Goal: Transaction & Acquisition: Purchase product/service

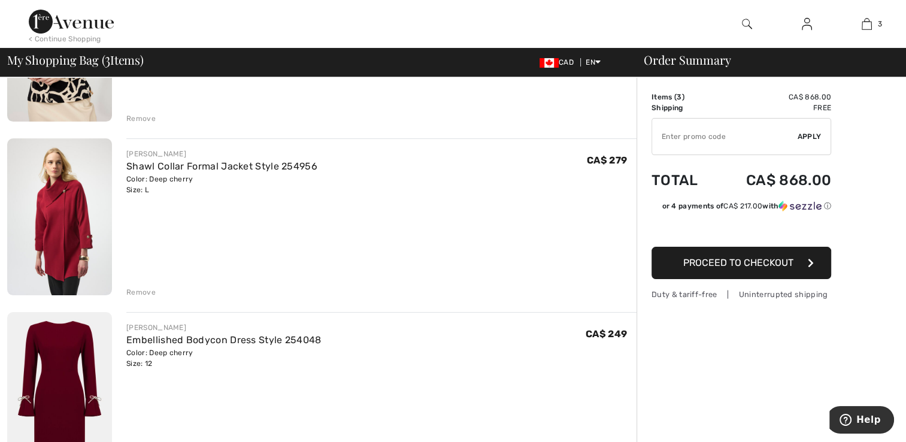
scroll to position [240, 0]
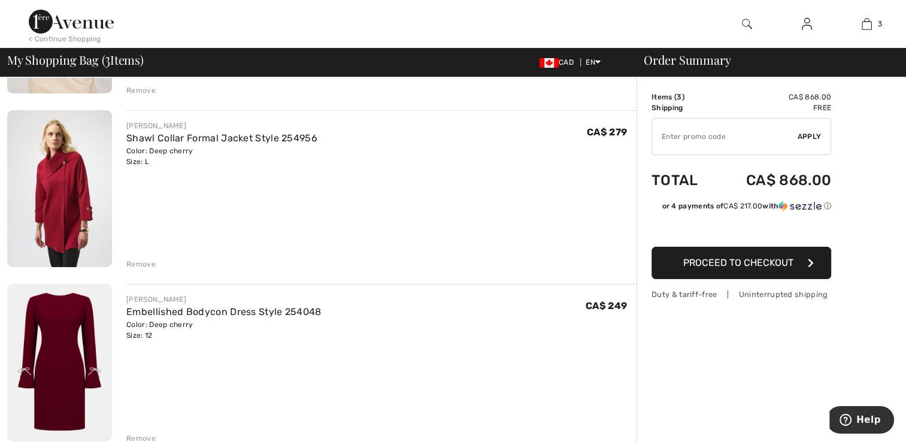
click at [141, 260] on div "Remove" at bounding box center [140, 264] width 29 height 11
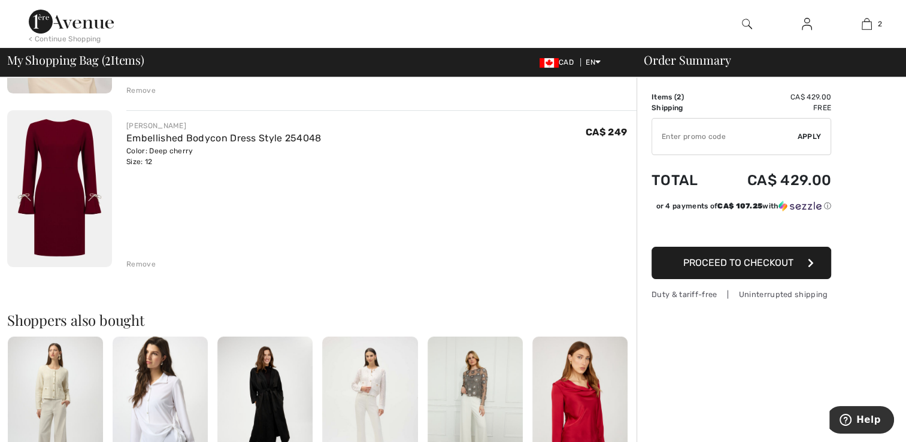
click at [72, 175] on img at bounding box center [59, 188] width 105 height 157
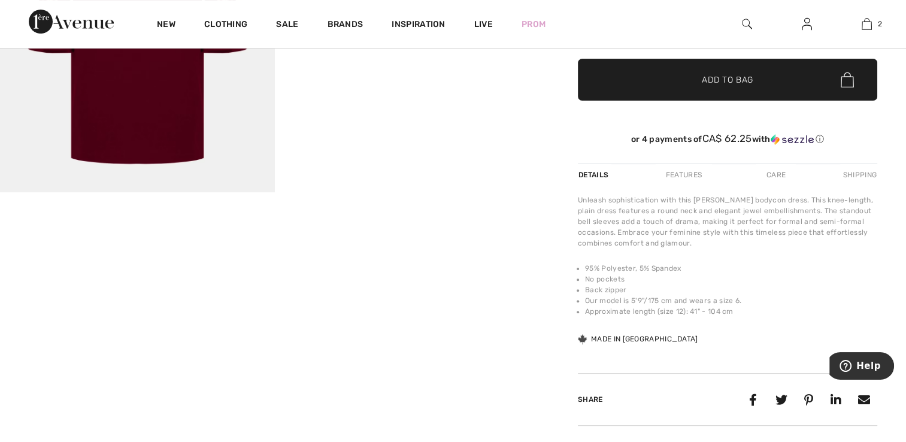
scroll to position [240, 0]
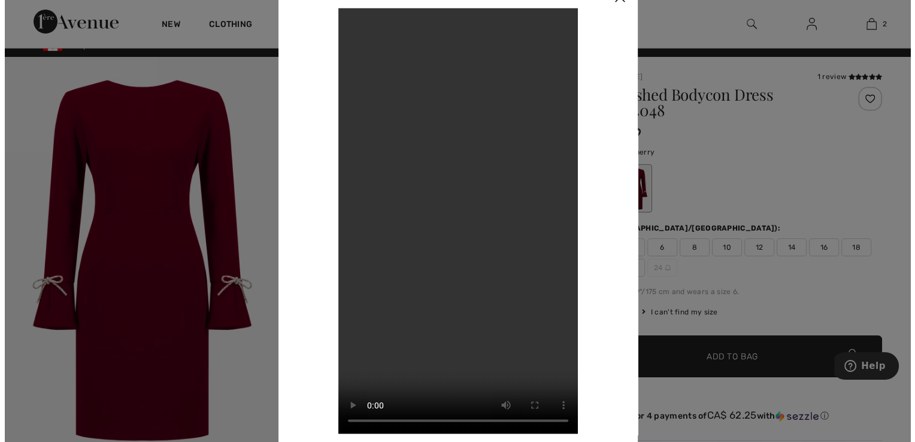
scroll to position [0, 0]
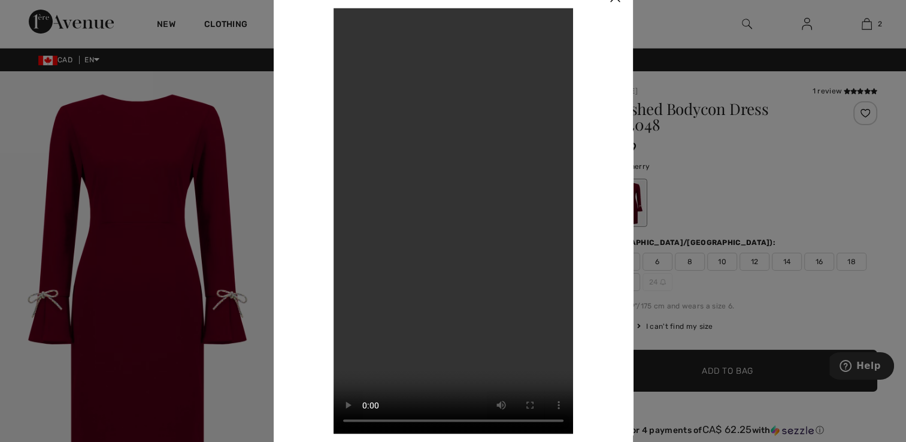
click at [174, 175] on div at bounding box center [453, 221] width 906 height 442
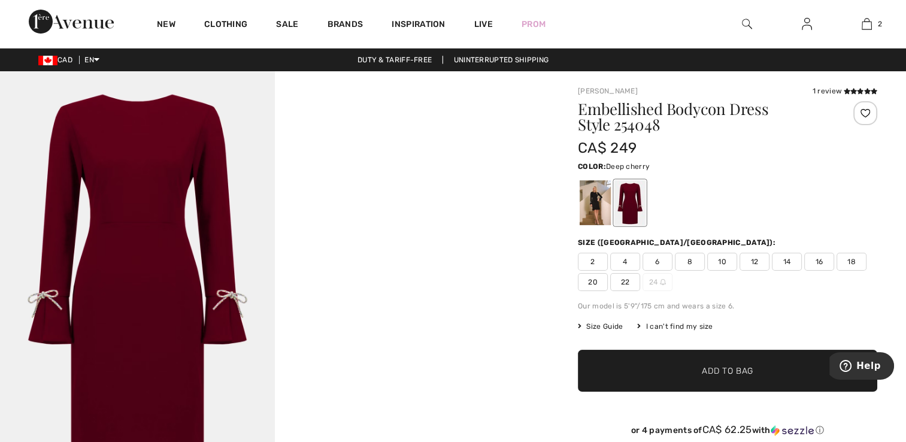
click at [104, 177] on img at bounding box center [137, 277] width 275 height 412
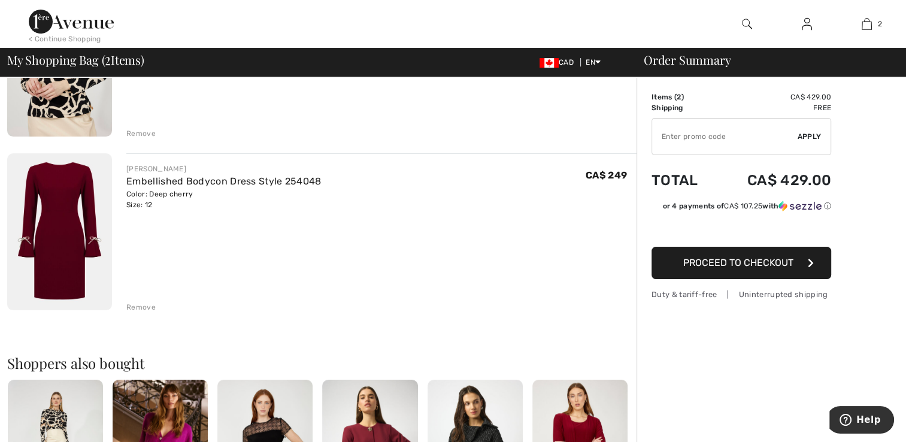
scroll to position [180, 0]
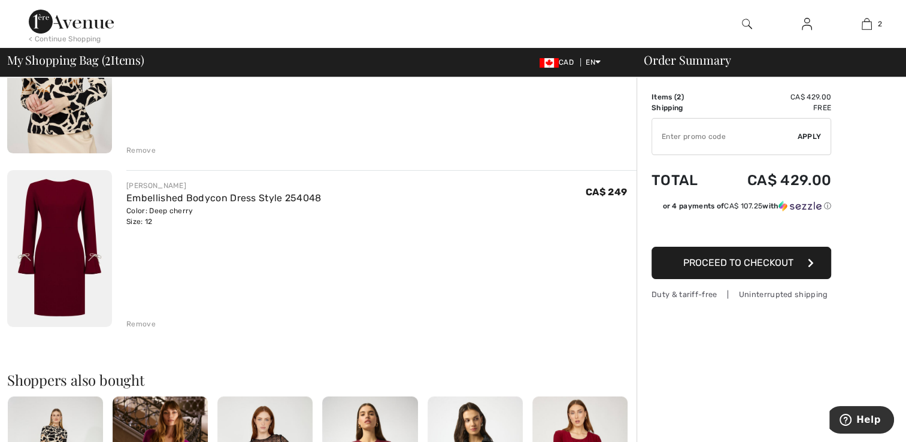
click at [183, 207] on div "Color: Deep cherry Size: 12" at bounding box center [223, 216] width 195 height 22
click at [180, 195] on link "Embellished Bodycon Dress Style 254048" at bounding box center [223, 197] width 195 height 11
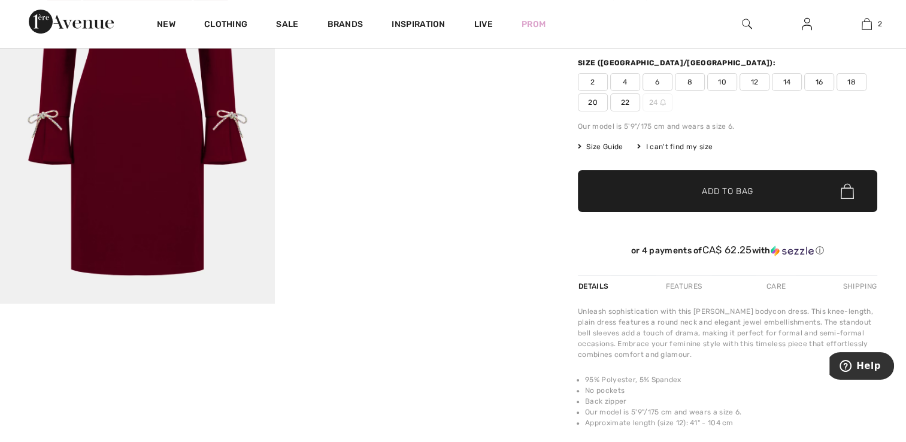
scroll to position [240, 0]
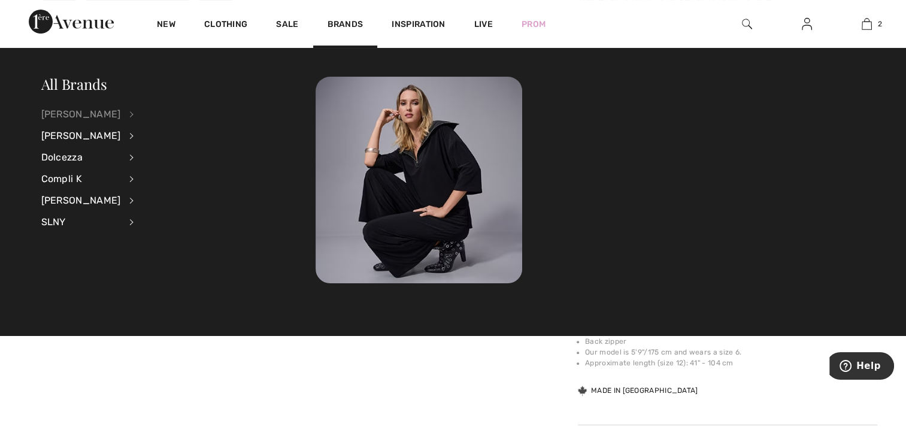
click at [88, 111] on div "[PERSON_NAME]" at bounding box center [81, 115] width 80 height 22
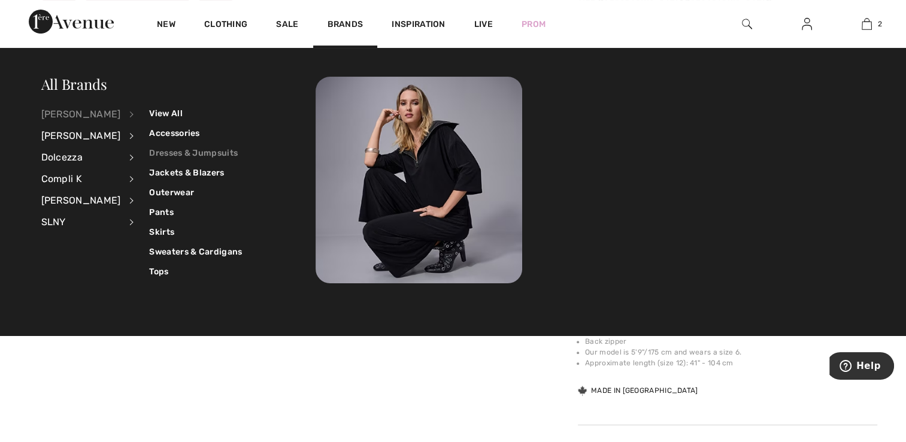
click at [163, 146] on link "Dresses & Jumpsuits" at bounding box center [195, 153] width 93 height 20
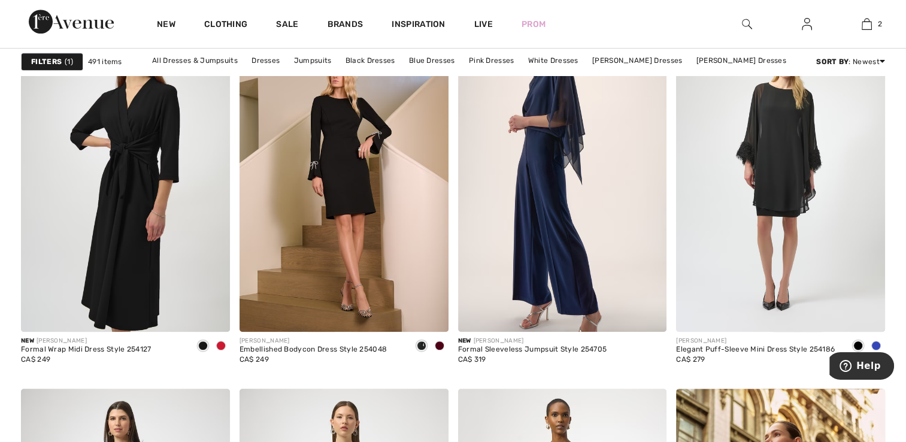
scroll to position [958, 0]
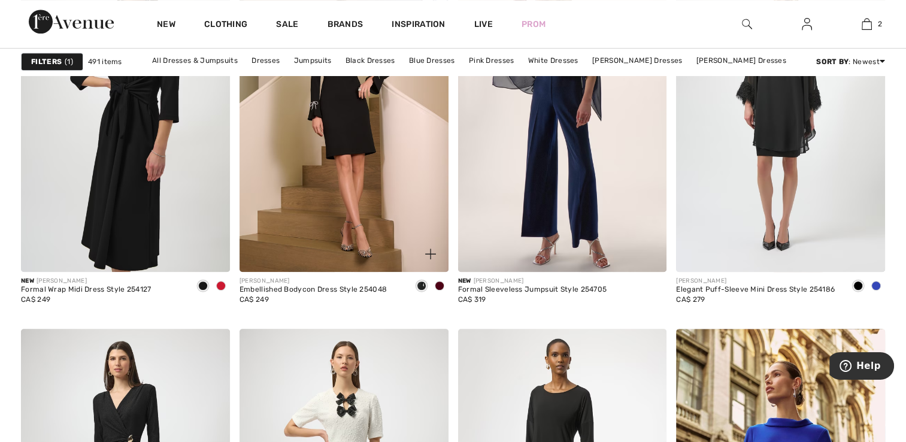
click at [439, 286] on span at bounding box center [440, 286] width 10 height 10
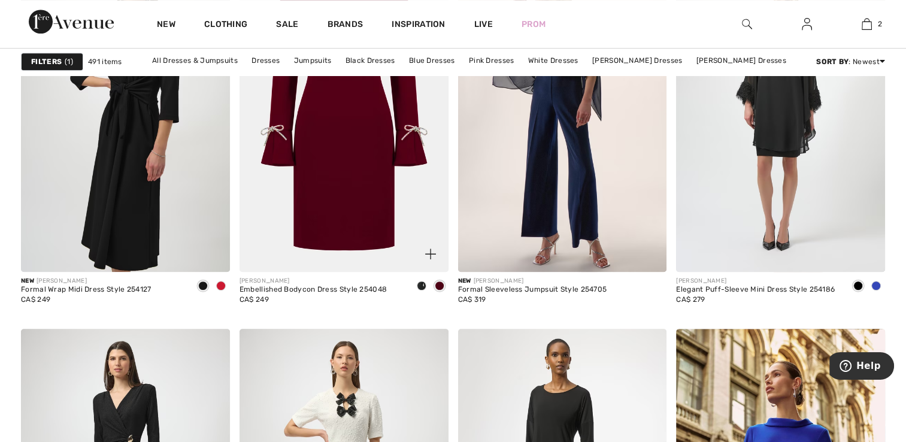
click at [271, 286] on div "Embellished Bodycon Dress Style 254048" at bounding box center [313, 290] width 147 height 8
click at [300, 193] on img at bounding box center [344, 115] width 209 height 313
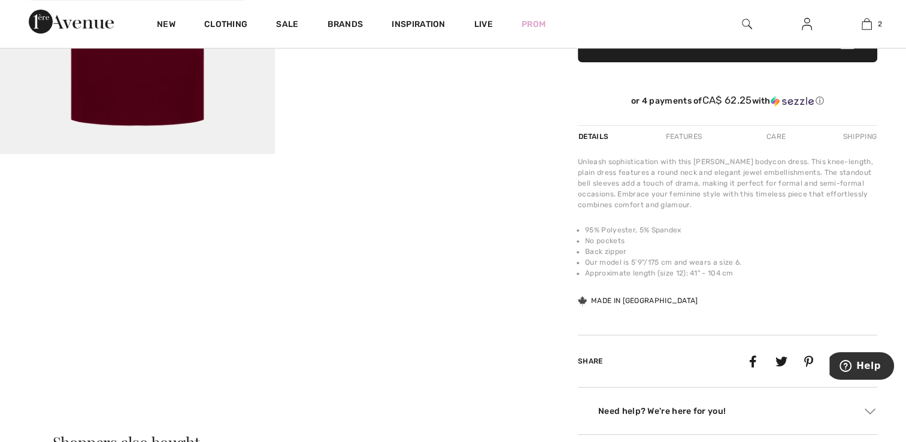
scroll to position [359, 0]
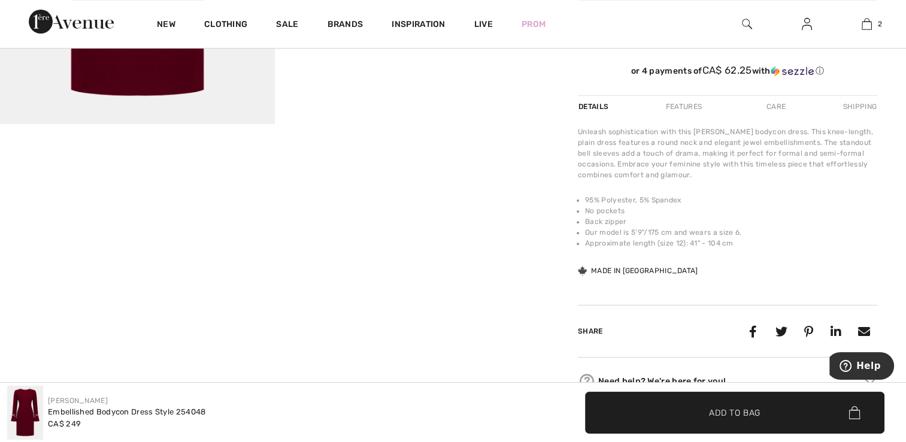
click at [682, 107] on div "Features" at bounding box center [684, 107] width 56 height 22
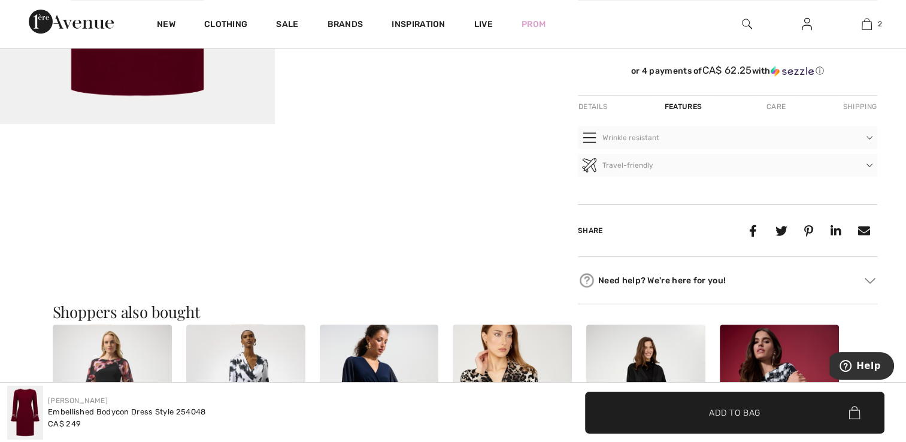
click at [677, 106] on div "Features" at bounding box center [682, 107] width 57 height 22
click at [683, 110] on div "Features" at bounding box center [682, 107] width 57 height 22
click at [594, 107] on div "Details" at bounding box center [594, 107] width 32 height 22
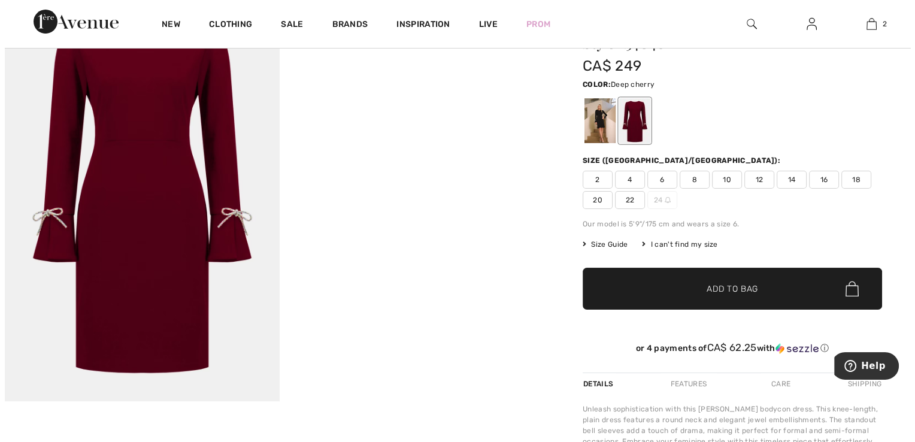
scroll to position [60, 0]
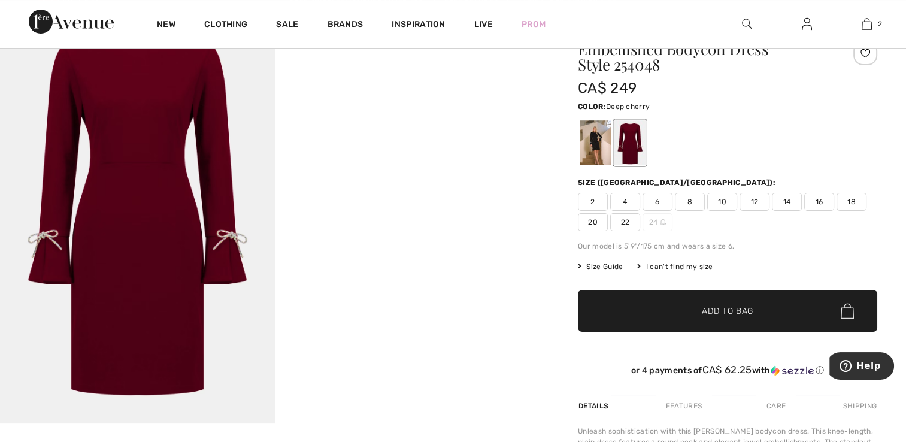
click at [419, 149] on video "Your browser does not support the video tag." at bounding box center [412, 79] width 275 height 137
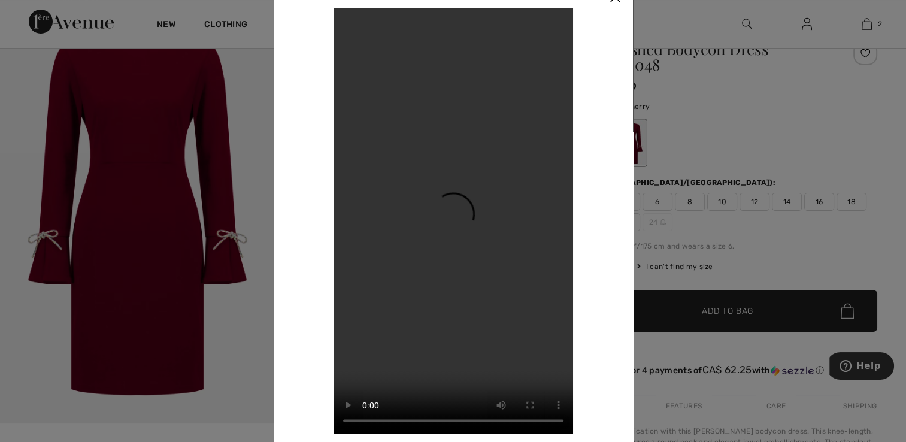
drag, startPoint x: 151, startPoint y: 141, endPoint x: 149, endPoint y: 149, distance: 8.7
click at [149, 149] on div at bounding box center [453, 221] width 906 height 442
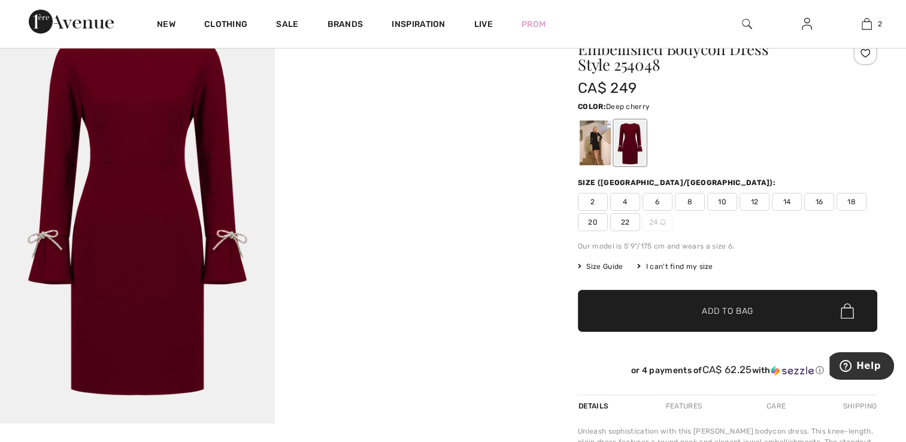
click at [149, 149] on img at bounding box center [137, 217] width 275 height 412
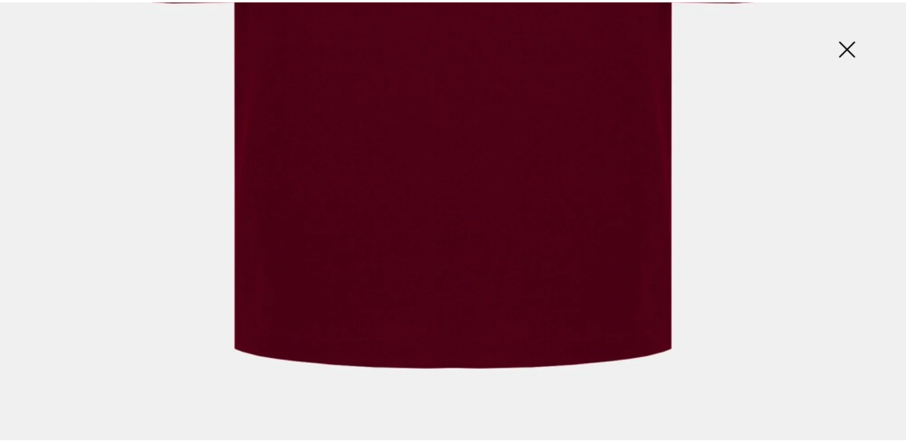
scroll to position [917, 0]
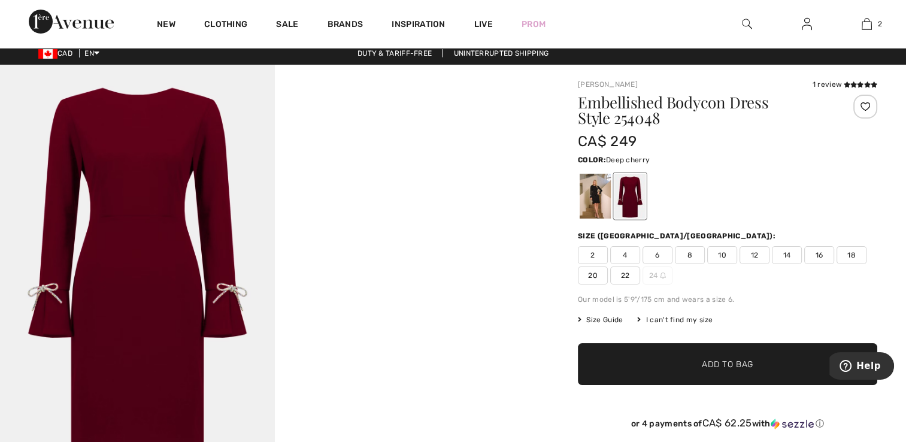
scroll to position [0, 0]
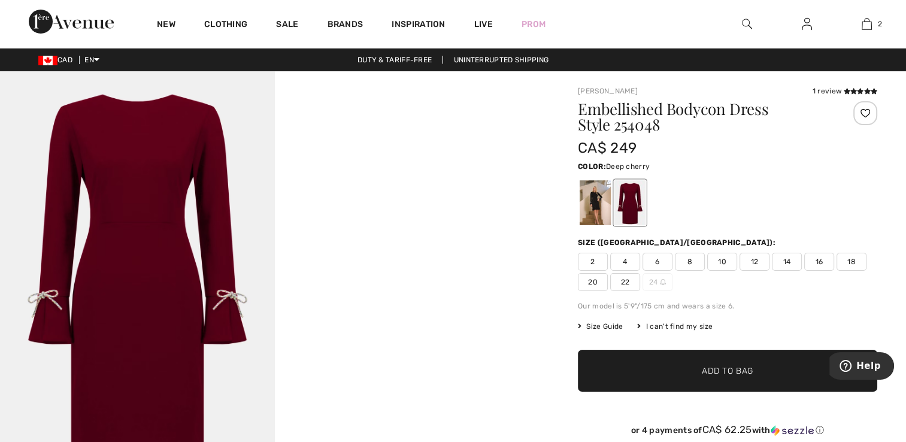
click at [636, 202] on div at bounding box center [629, 202] width 31 height 45
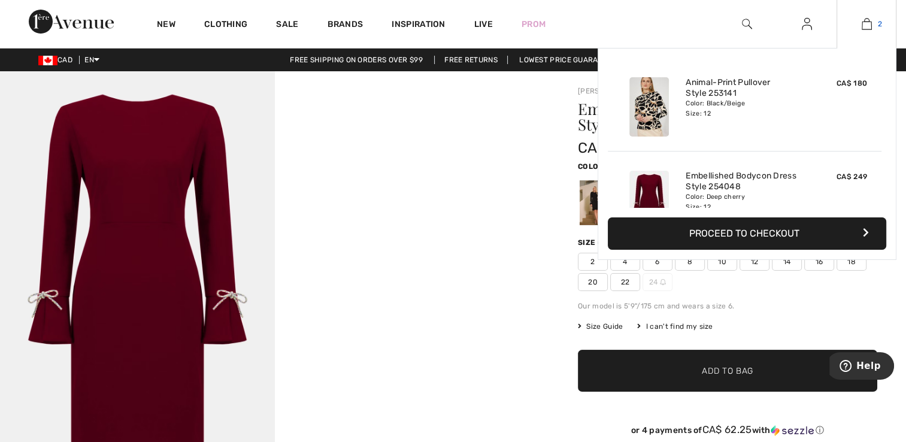
click at [868, 20] on img at bounding box center [867, 24] width 10 height 14
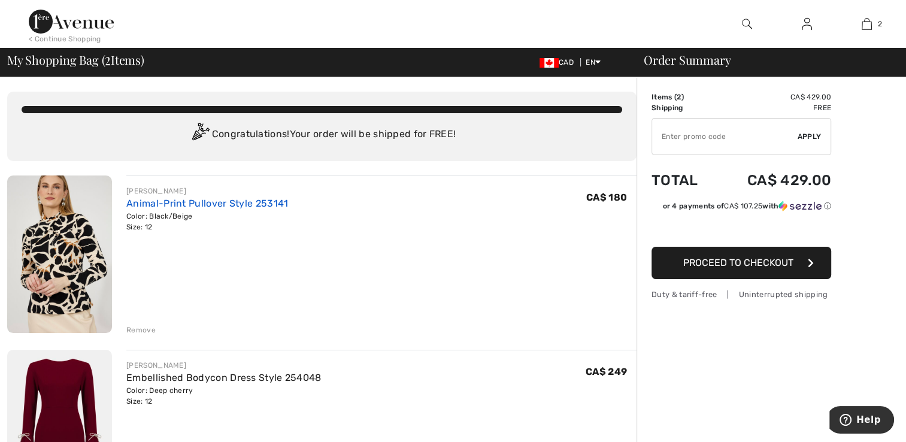
click at [161, 207] on link "Animal-Print Pullover Style 253141" at bounding box center [207, 203] width 162 height 11
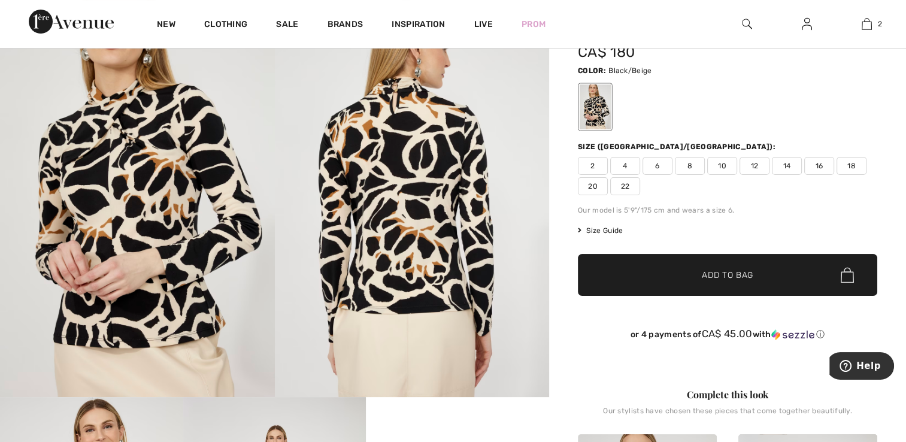
scroll to position [60, 0]
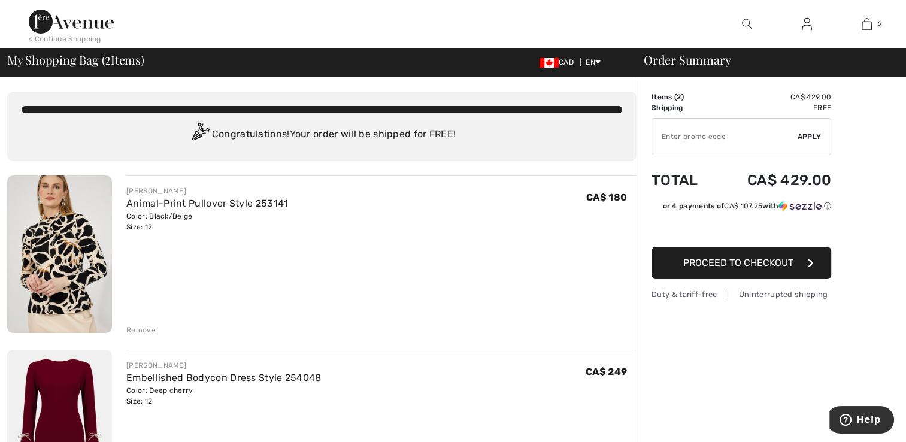
click at [139, 329] on div "Remove" at bounding box center [140, 330] width 29 height 11
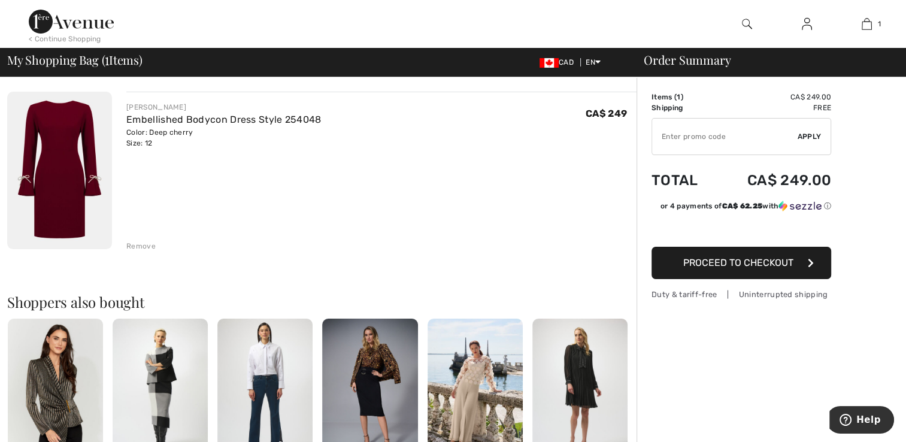
scroll to position [120, 0]
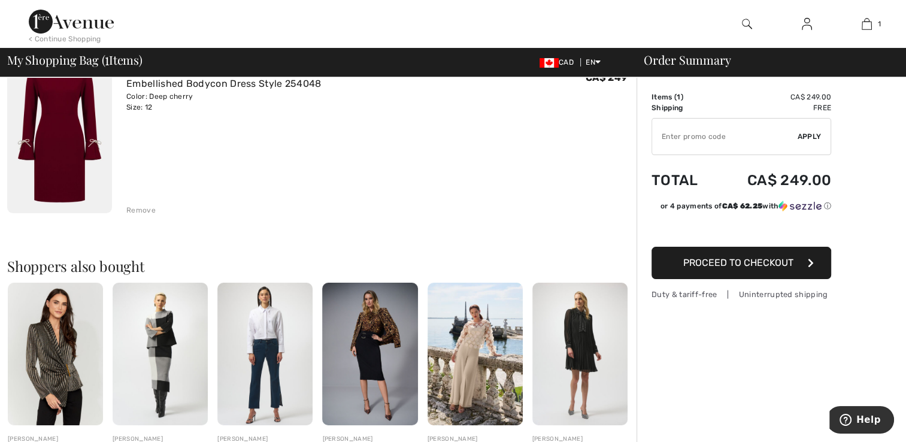
click at [731, 263] on span "Proceed to Checkout" at bounding box center [738, 262] width 110 height 11
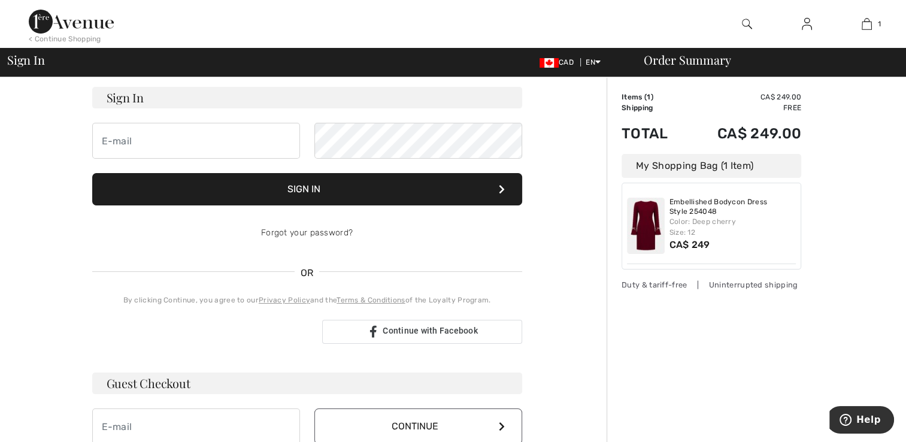
scroll to position [60, 0]
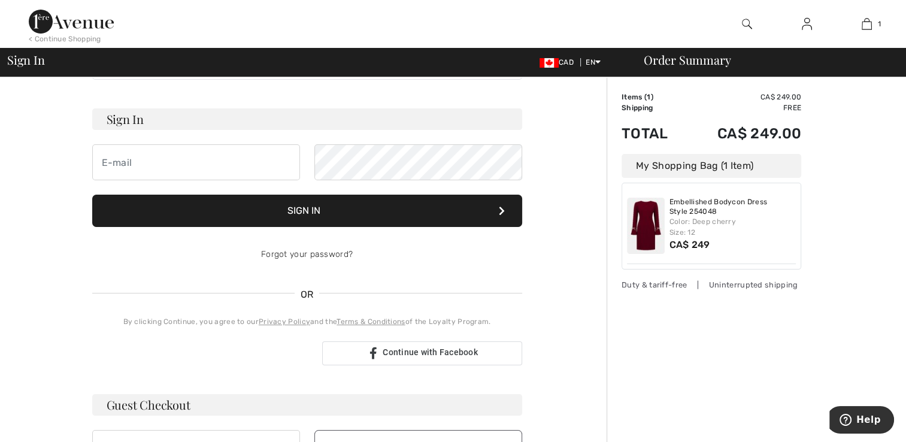
type input "[EMAIL_ADDRESS][DOMAIN_NAME]"
click at [330, 209] on button "Sign In" at bounding box center [307, 211] width 430 height 32
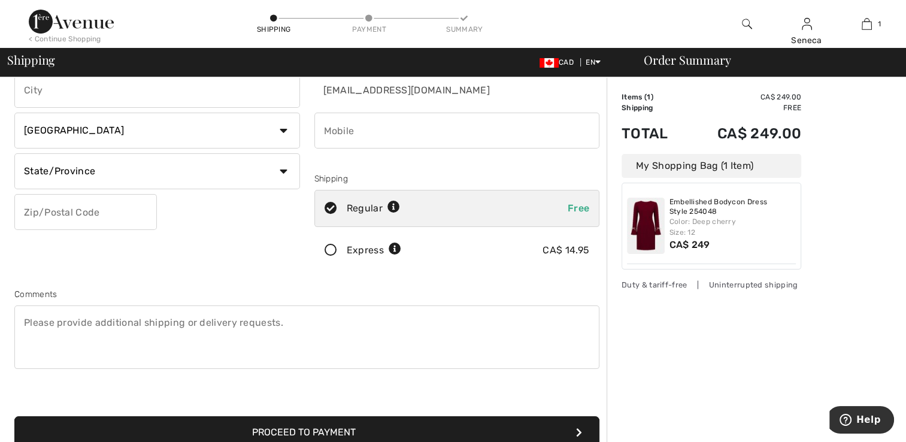
scroll to position [120, 0]
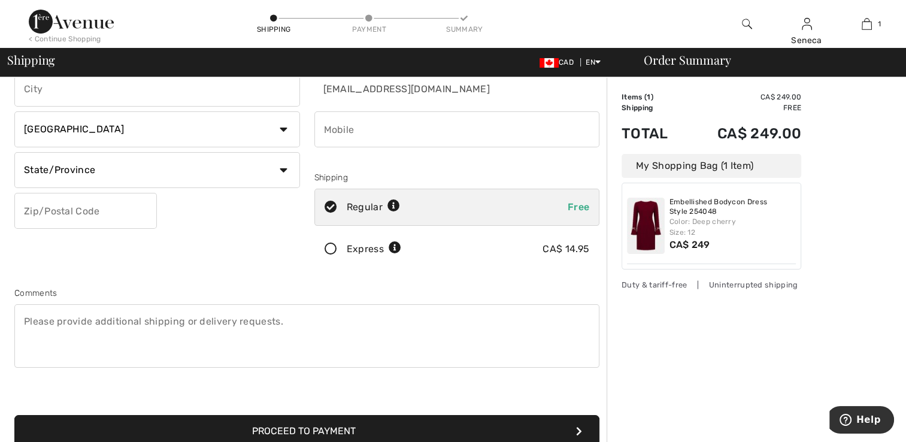
click at [646, 284] on div "Duty & tariff-free | Uninterrupted shipping" at bounding box center [712, 284] width 180 height 11
click at [661, 287] on div "Duty & tariff-free | Uninterrupted shipping" at bounding box center [712, 284] width 180 height 11
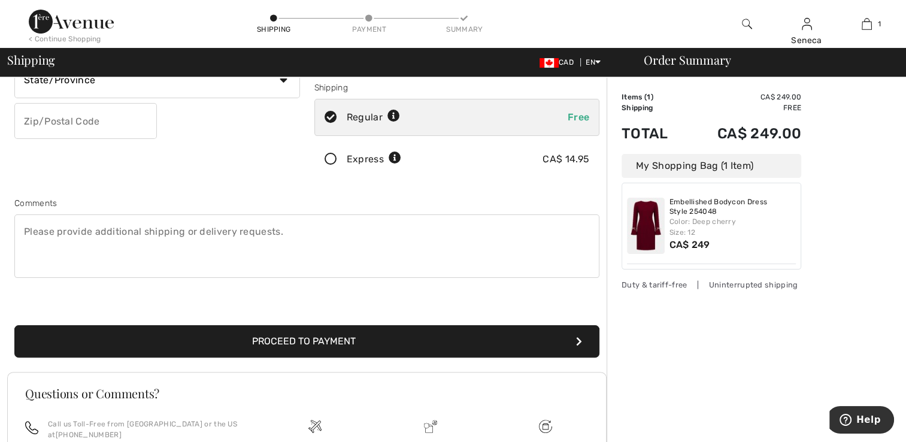
scroll to position [240, 0]
